Goal: Task Accomplishment & Management: Manage account settings

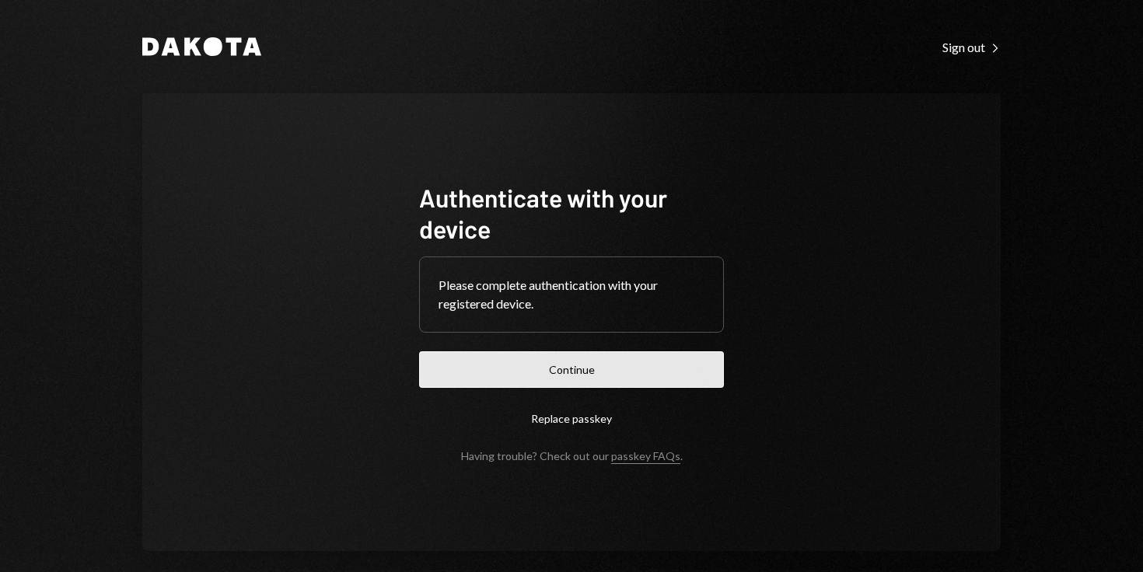
click at [590, 375] on button "Continue" at bounding box center [571, 370] width 305 height 37
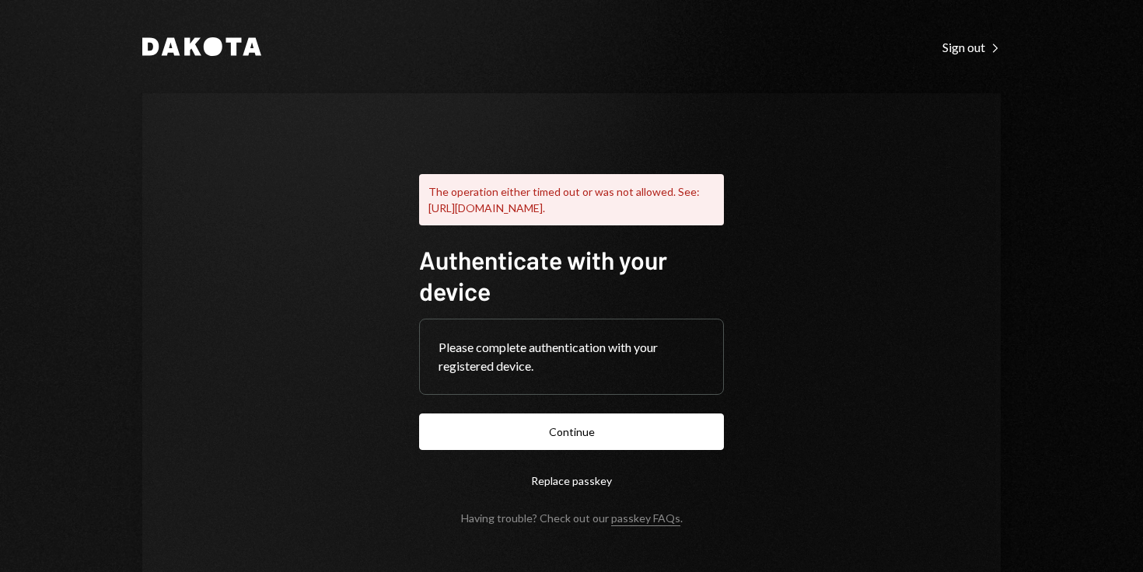
click at [581, 499] on button "Replace passkey" at bounding box center [571, 481] width 305 height 37
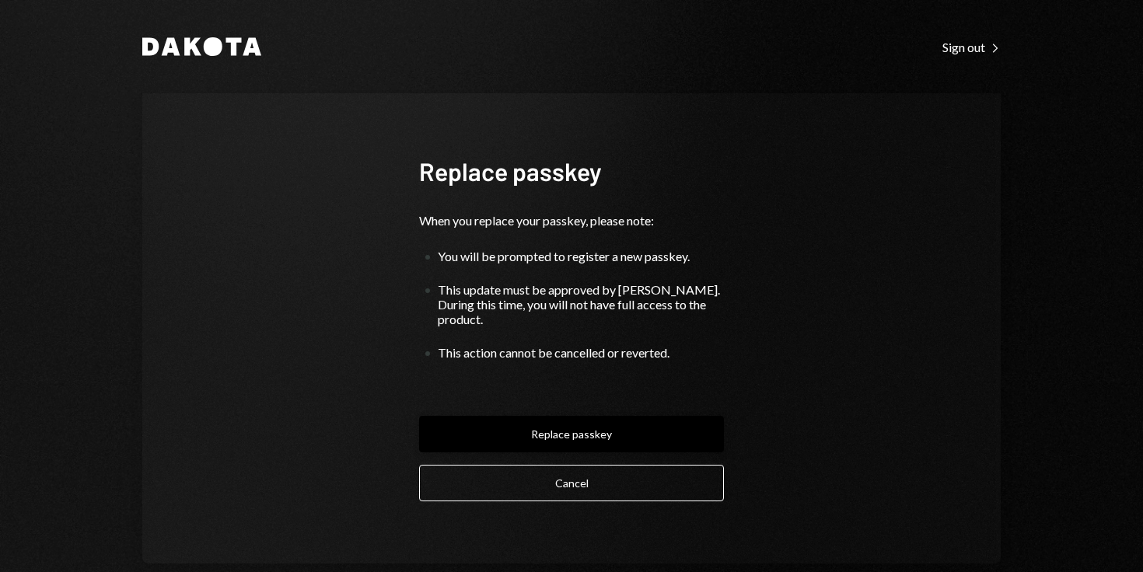
click at [599, 423] on button "Replace passkey" at bounding box center [571, 434] width 305 height 37
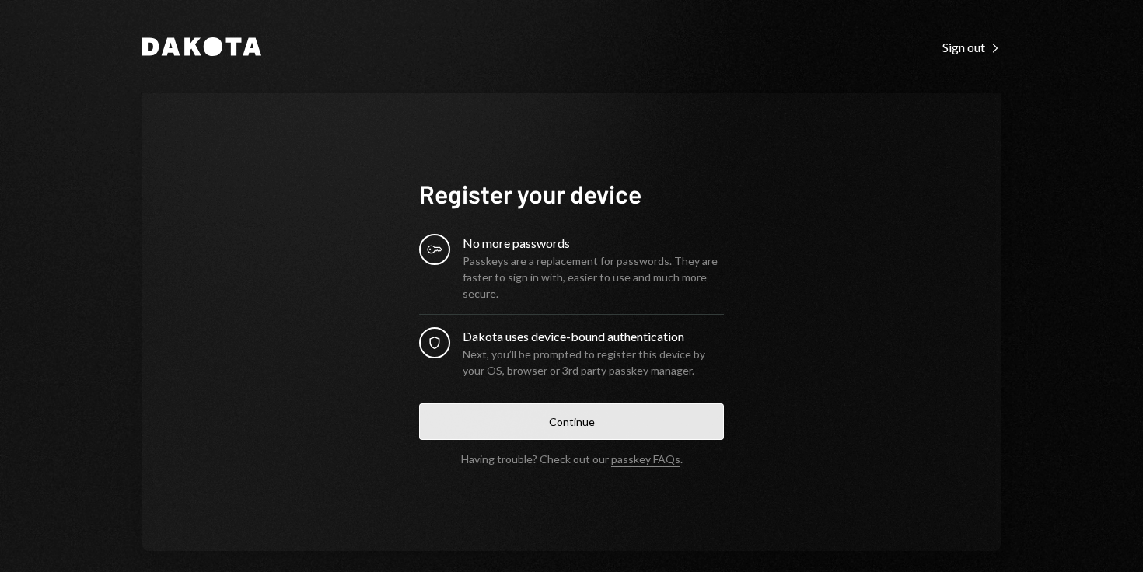
click at [600, 422] on button "Continue" at bounding box center [571, 422] width 305 height 37
